Goal: Obtain resource: Obtain resource

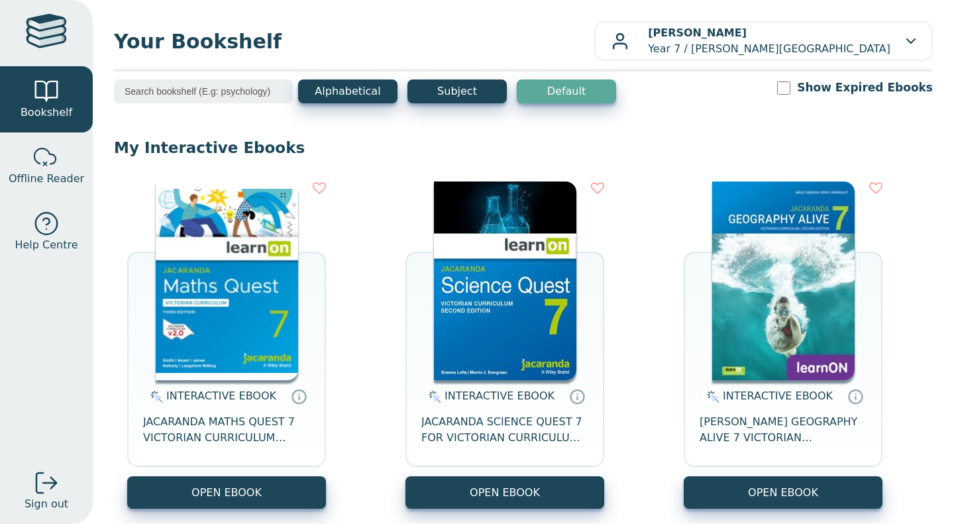
click at [529, 254] on img at bounding box center [505, 281] width 142 height 199
click at [200, 274] on img at bounding box center [227, 281] width 142 height 199
